Goal: Information Seeking & Learning: Learn about a topic

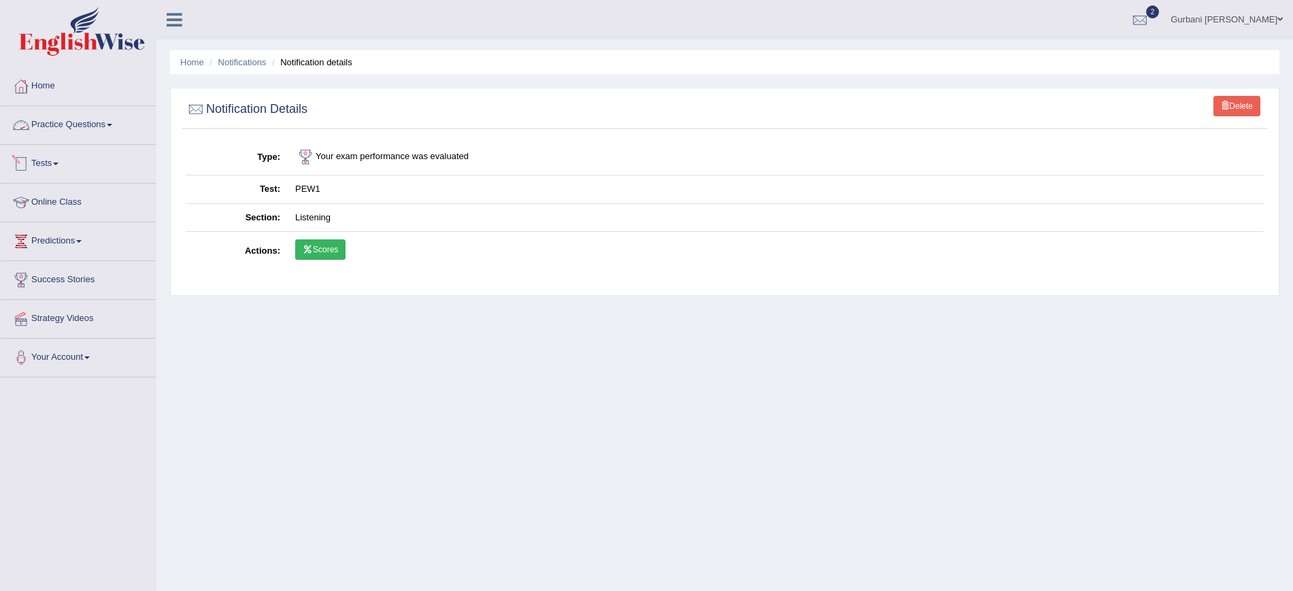
click at [98, 129] on link "Practice Questions" at bounding box center [78, 123] width 155 height 34
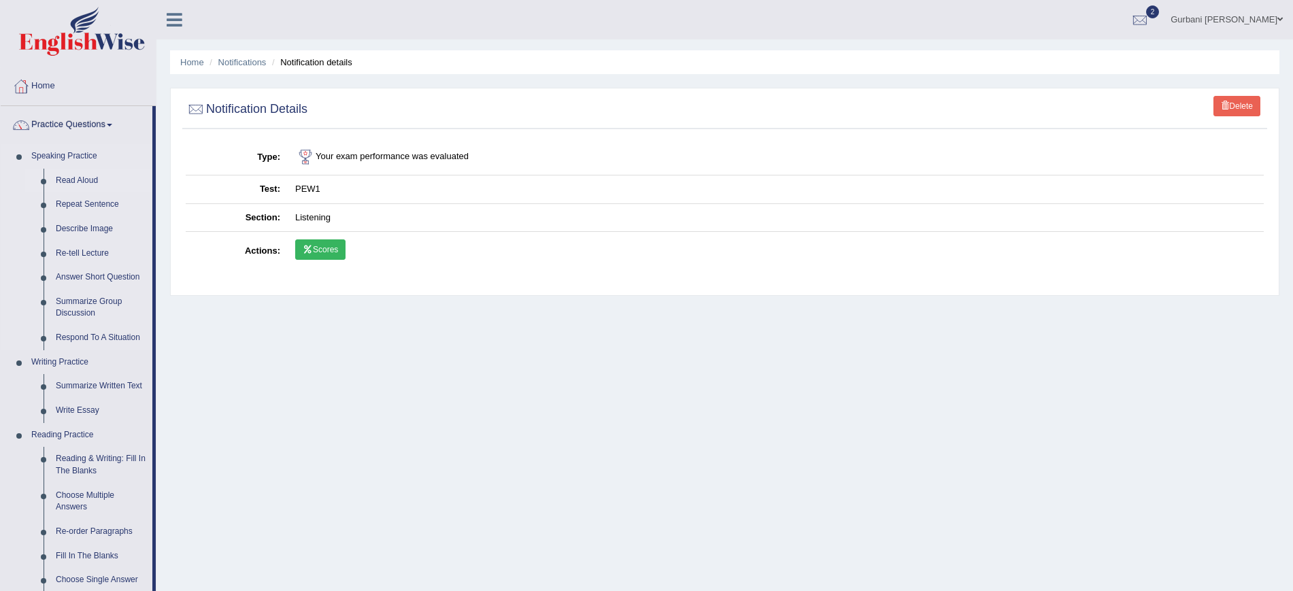
click at [73, 175] on link "Read Aloud" at bounding box center [101, 181] width 103 height 24
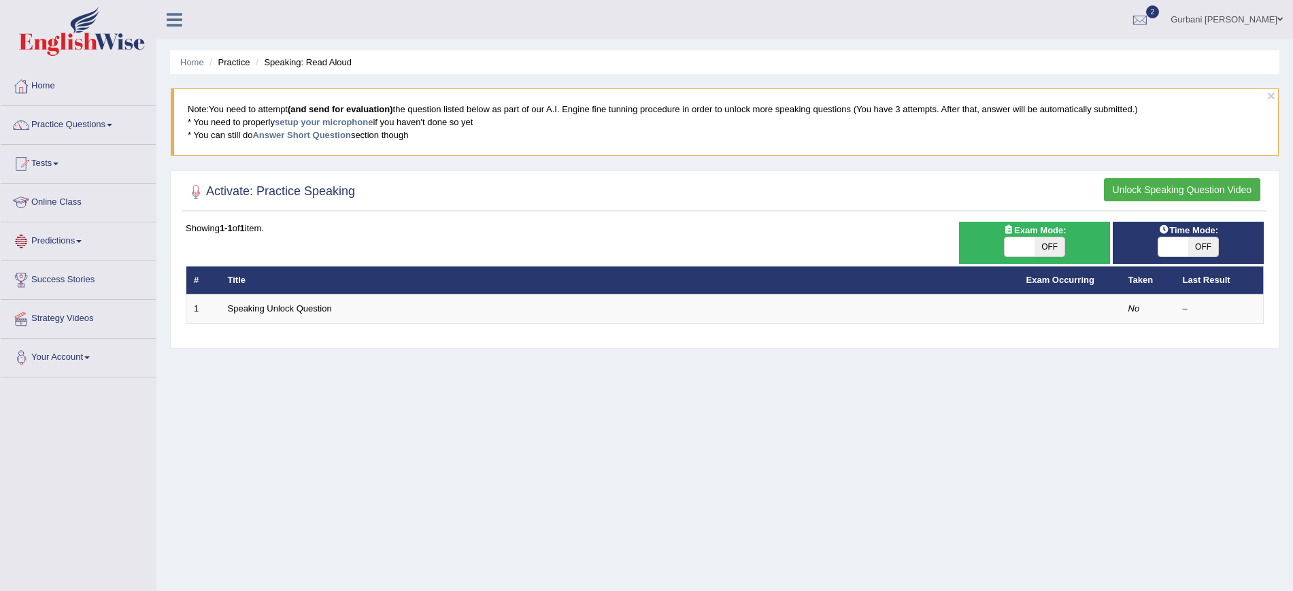
click at [71, 197] on link "Online Class" at bounding box center [78, 201] width 155 height 34
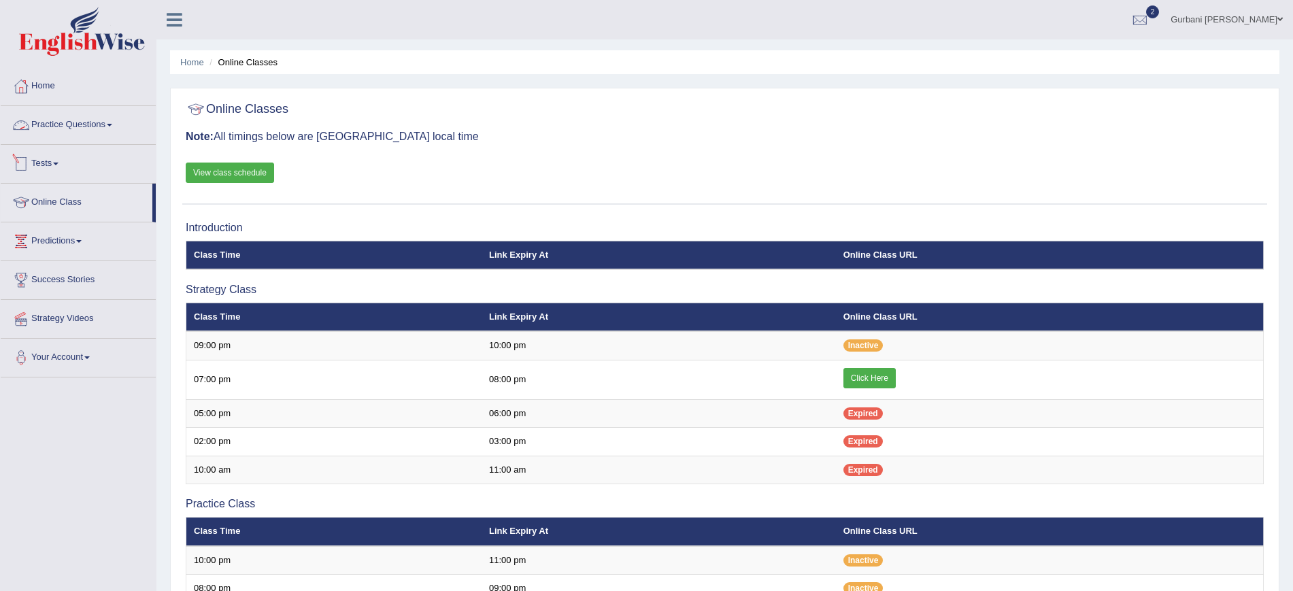
click at [67, 126] on link "Practice Questions" at bounding box center [78, 123] width 155 height 34
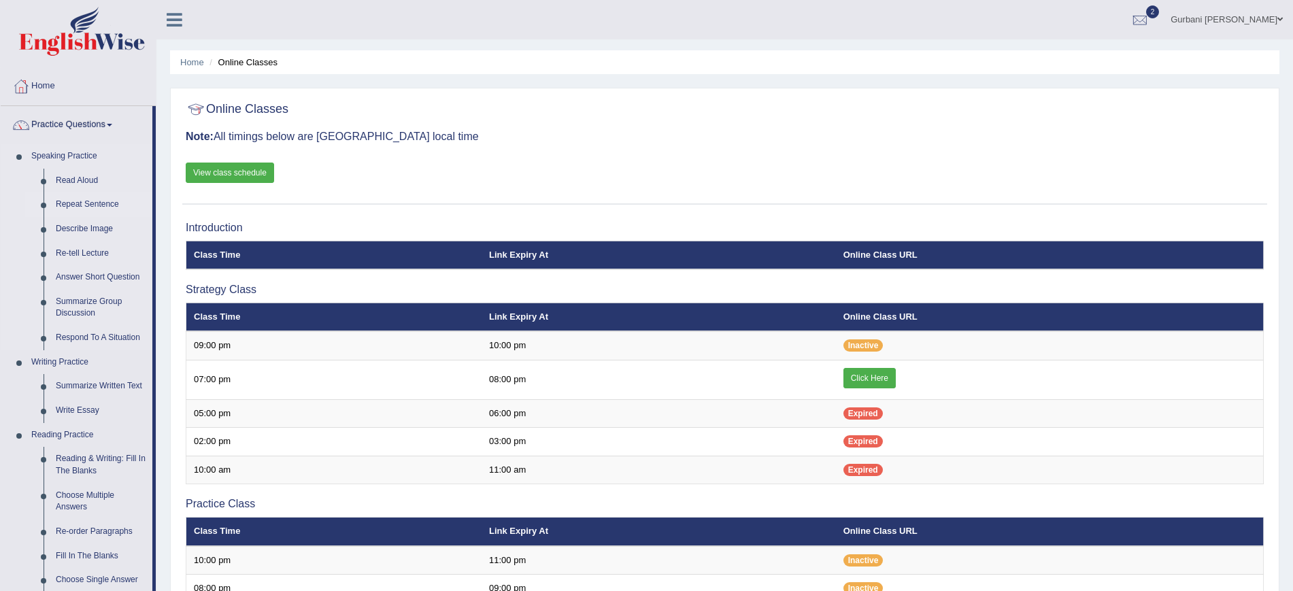
click at [88, 209] on link "Repeat Sentence" at bounding box center [101, 204] width 103 height 24
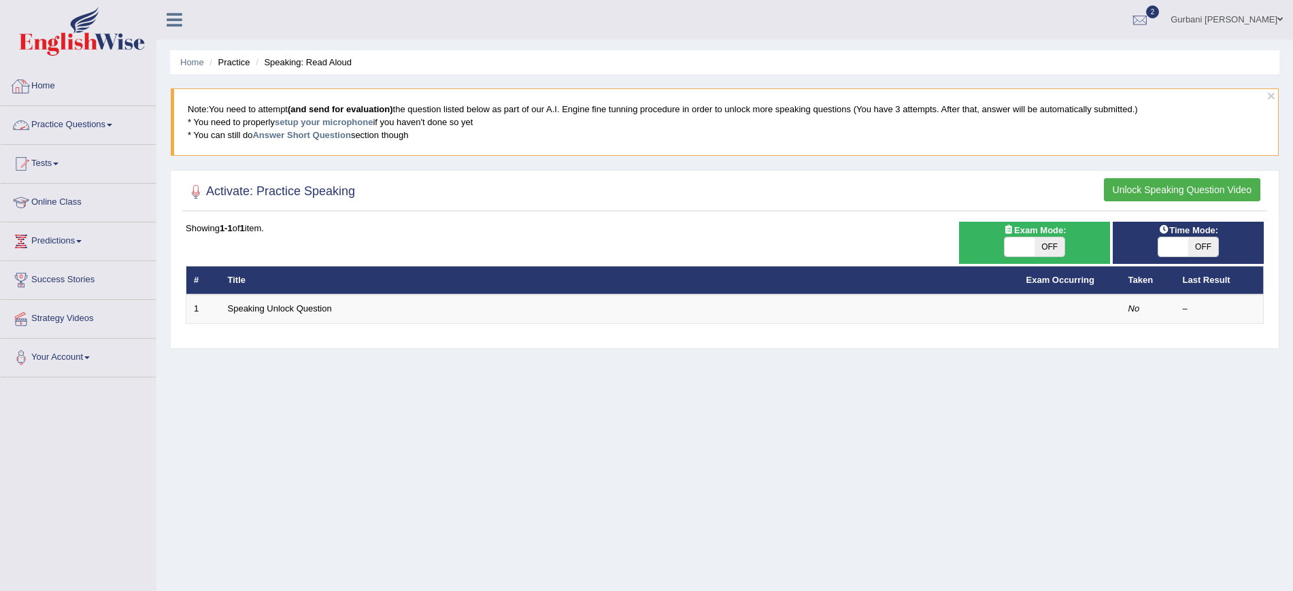
click at [54, 83] on link "Home" at bounding box center [78, 84] width 155 height 34
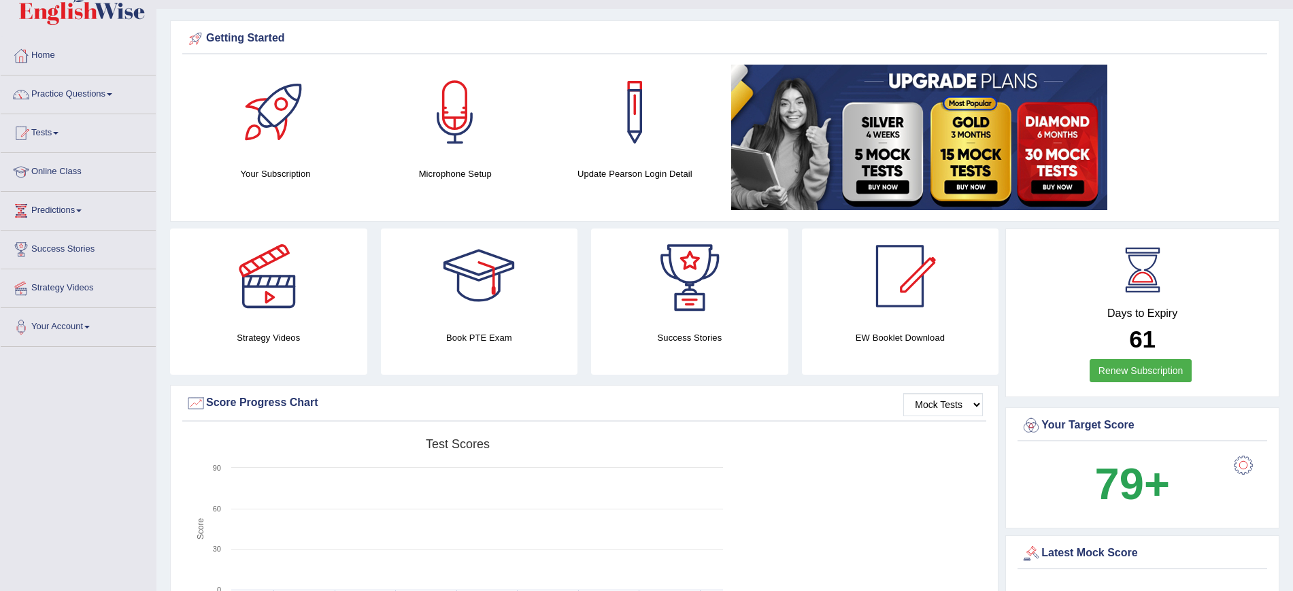
scroll to position [29, 0]
